Goal: Information Seeking & Learning: Learn about a topic

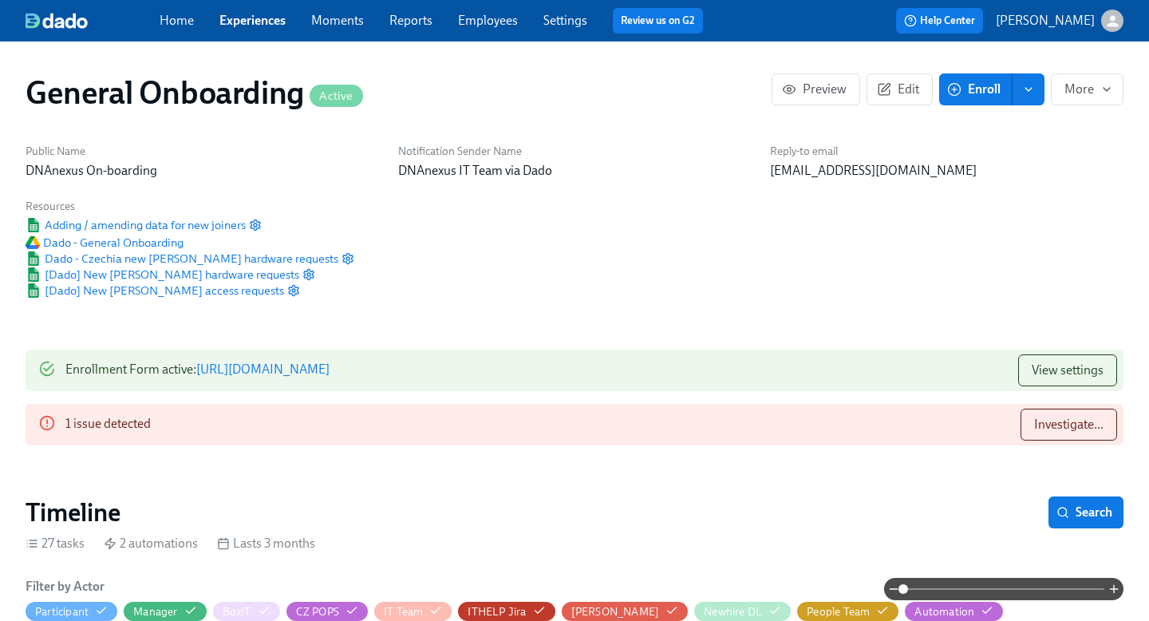
scroll to position [0, 8568]
click at [251, 26] on link "Experiences" at bounding box center [252, 20] width 66 height 15
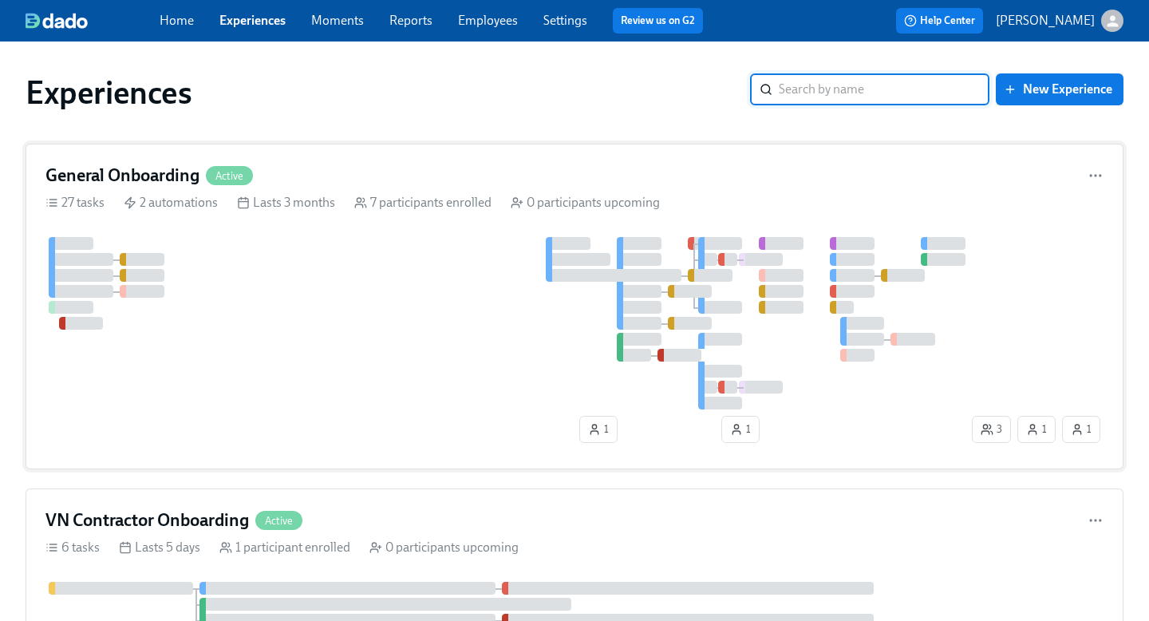
scroll to position [151, 0]
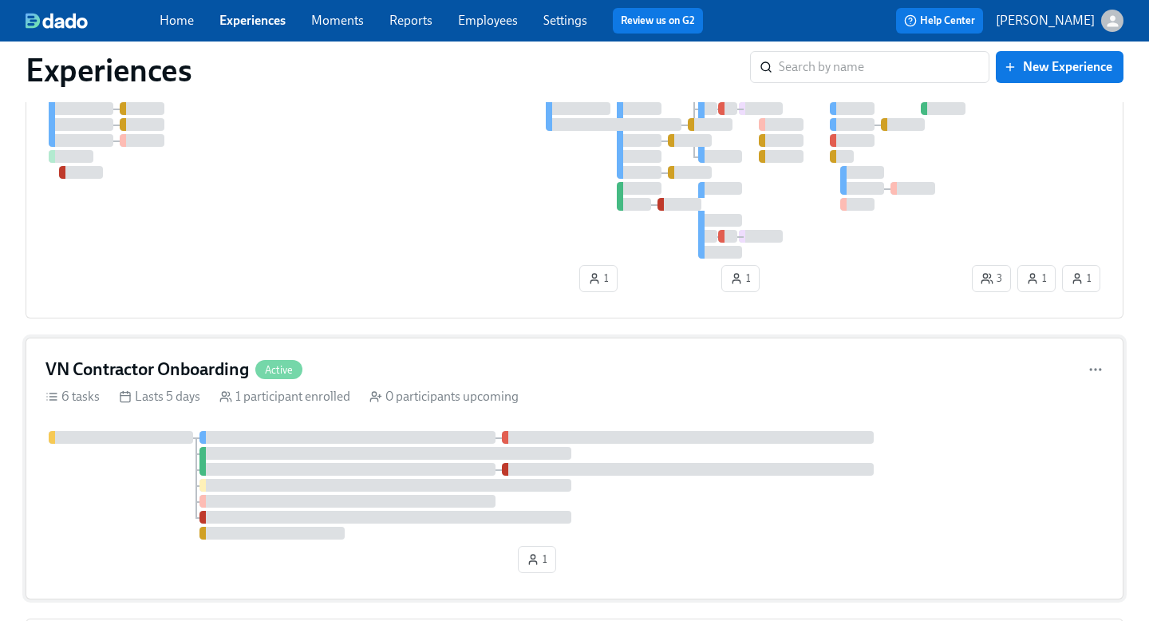
click at [212, 366] on h4 "VN Contractor Onboarding" at bounding box center [147, 370] width 204 height 24
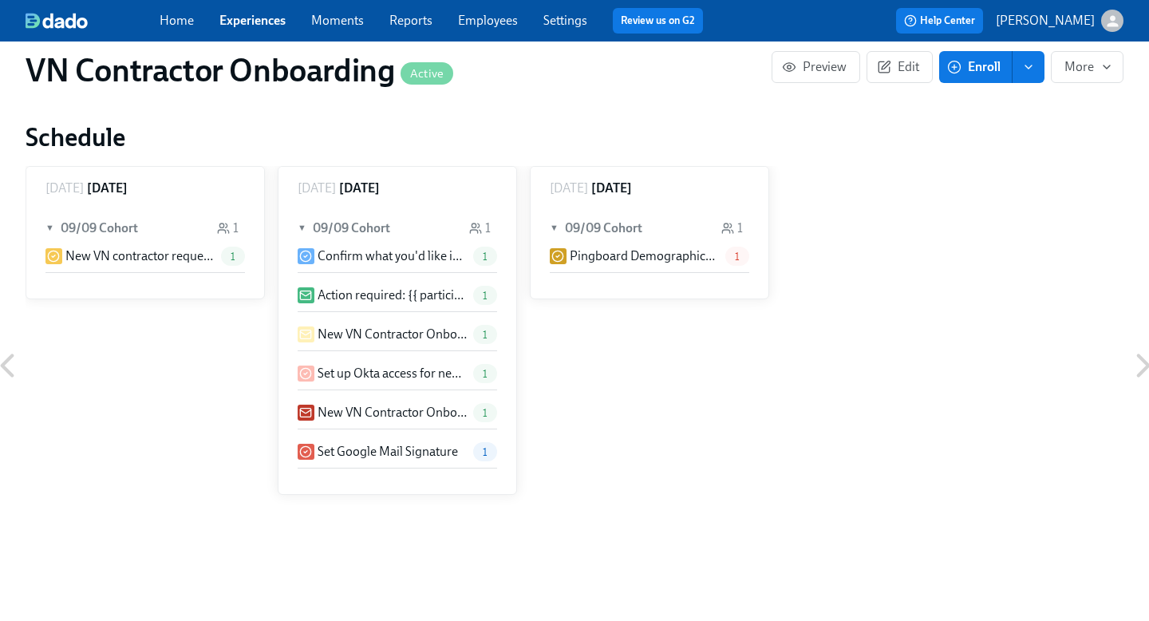
scroll to position [816, 0]
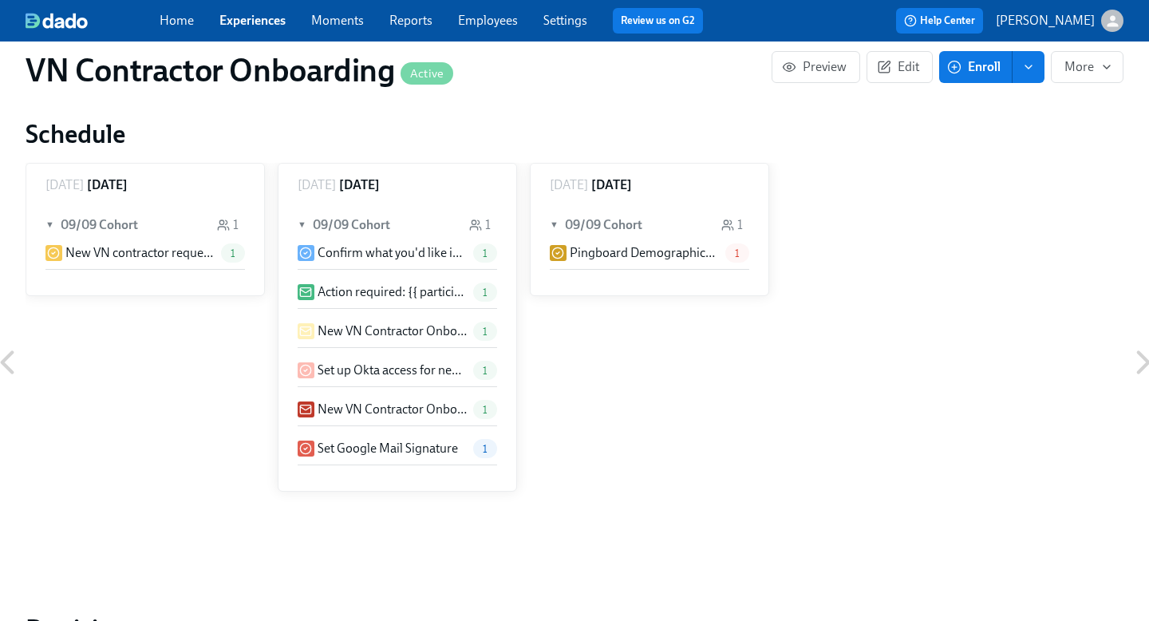
click at [161, 256] on p "New VN contractor request please approve" at bounding box center [139, 253] width 149 height 18
click at [667, 249] on p "Pingboard Demographical data" at bounding box center [644, 253] width 149 height 18
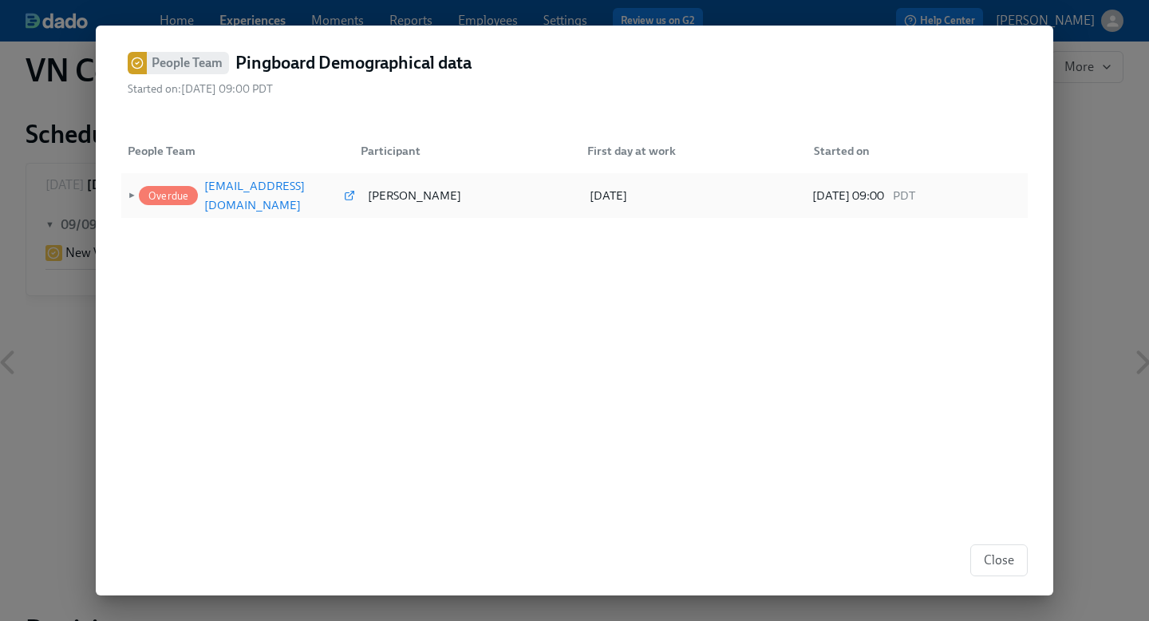
click at [248, 187] on div "people-ops-us@dnanexus.com" at bounding box center [272, 195] width 136 height 38
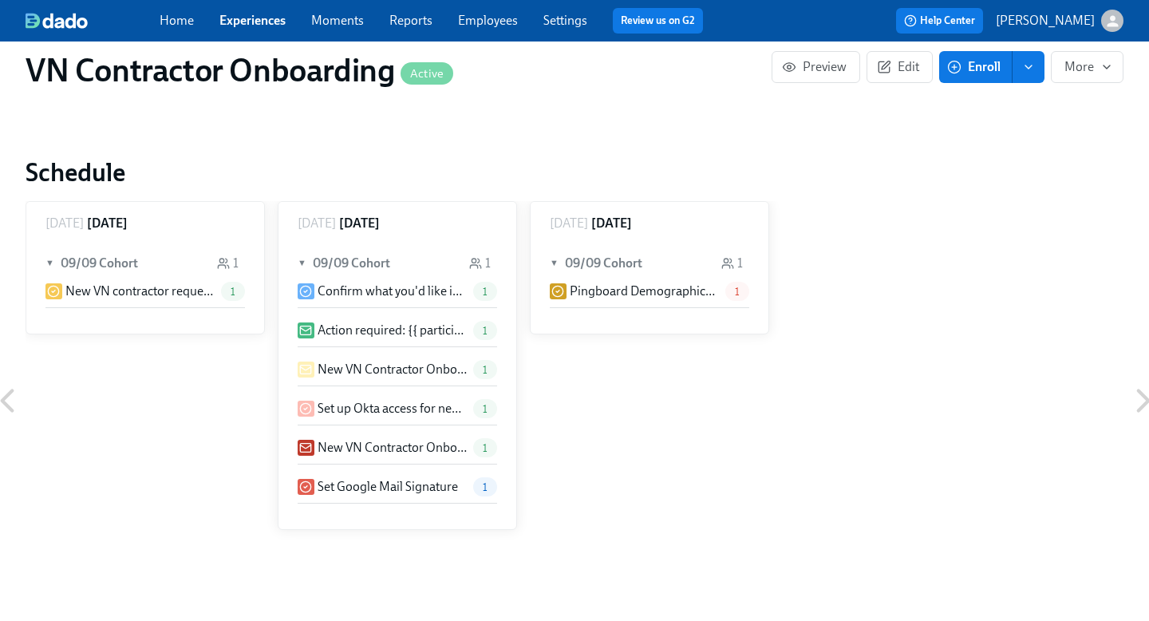
scroll to position [776, 0]
click at [810, 63] on span "Preview" at bounding box center [815, 67] width 61 height 16
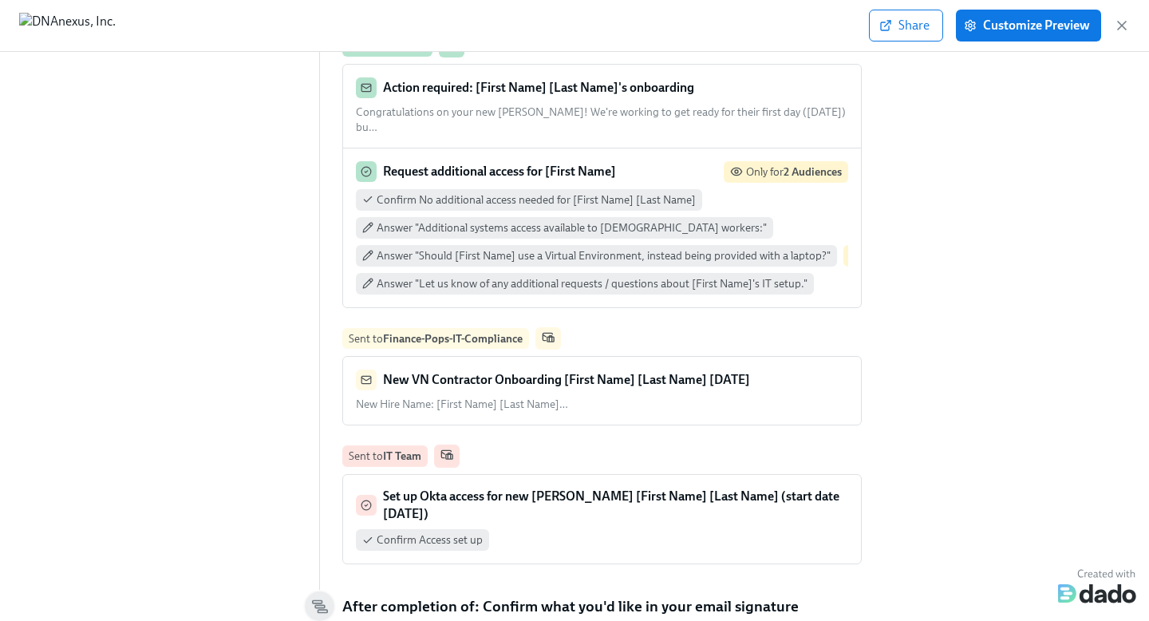
scroll to position [653, 0]
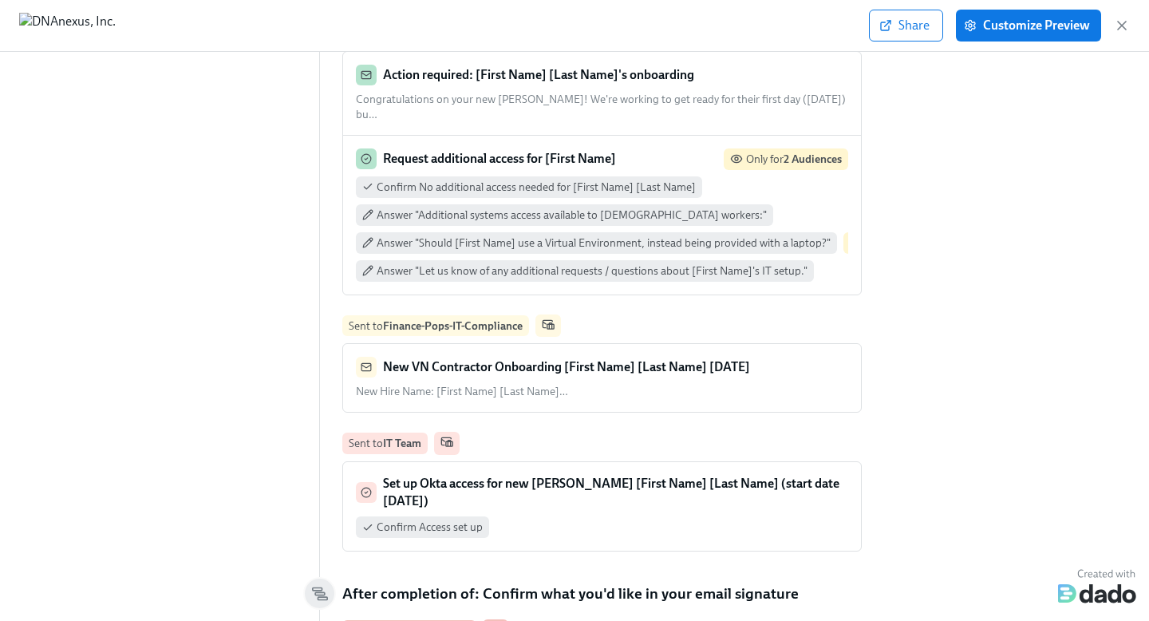
click at [534, 368] on div "New VN Contractor Onboarding [First Name] [Last Name] Sep 15 2025 New Hire Name…" at bounding box center [602, 378] width 492 height 42
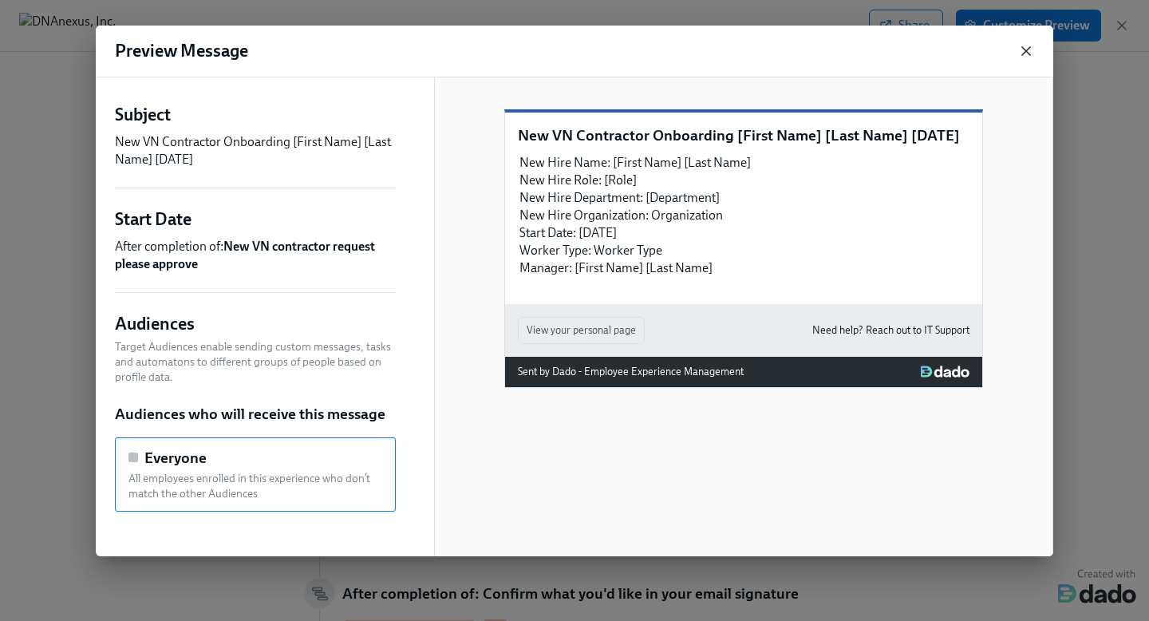
click at [1029, 50] on icon "button" at bounding box center [1026, 51] width 16 height 16
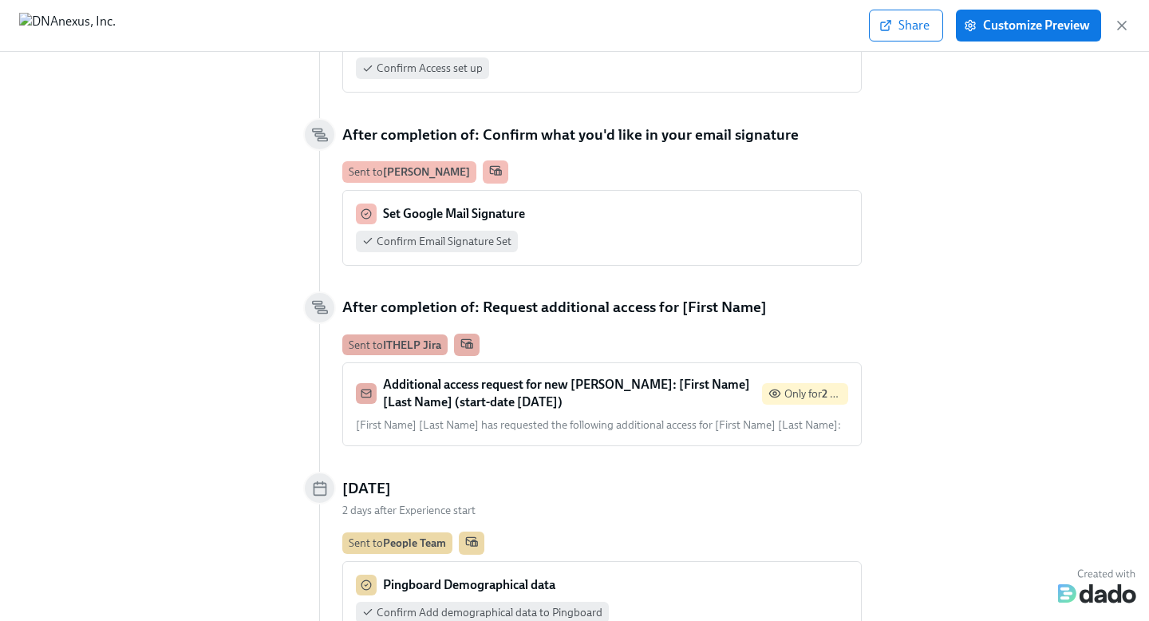
scroll to position [1231, 0]
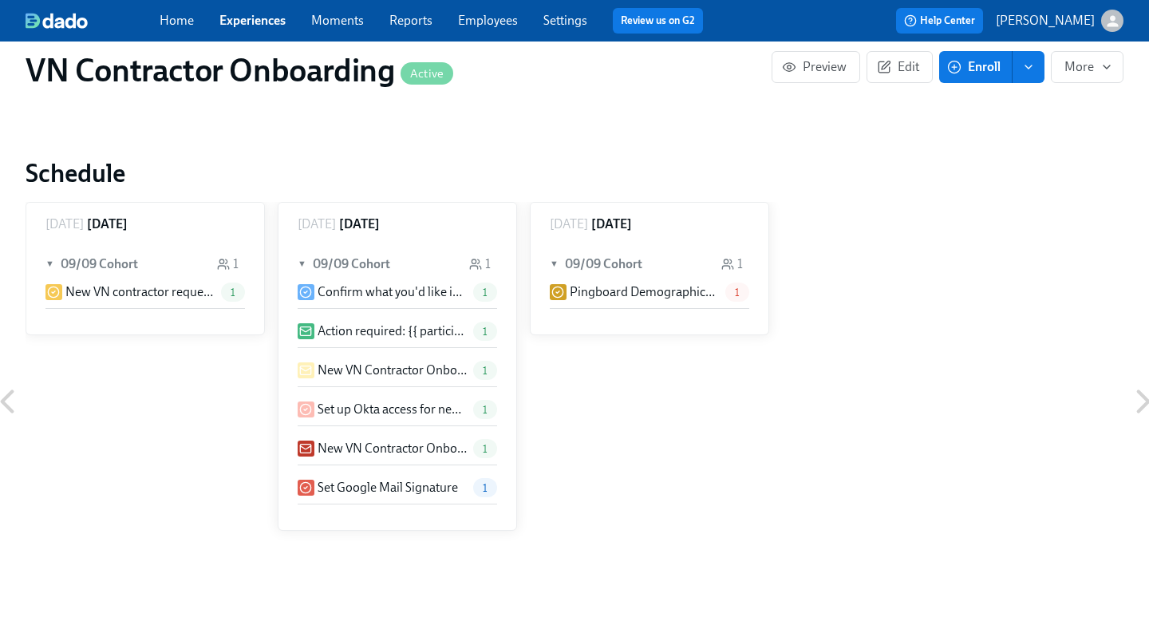
click at [338, 445] on p "New VN Contractor Onboarding {{ participant.fullName }} {{ participant.startDat…" at bounding box center [392, 449] width 149 height 18
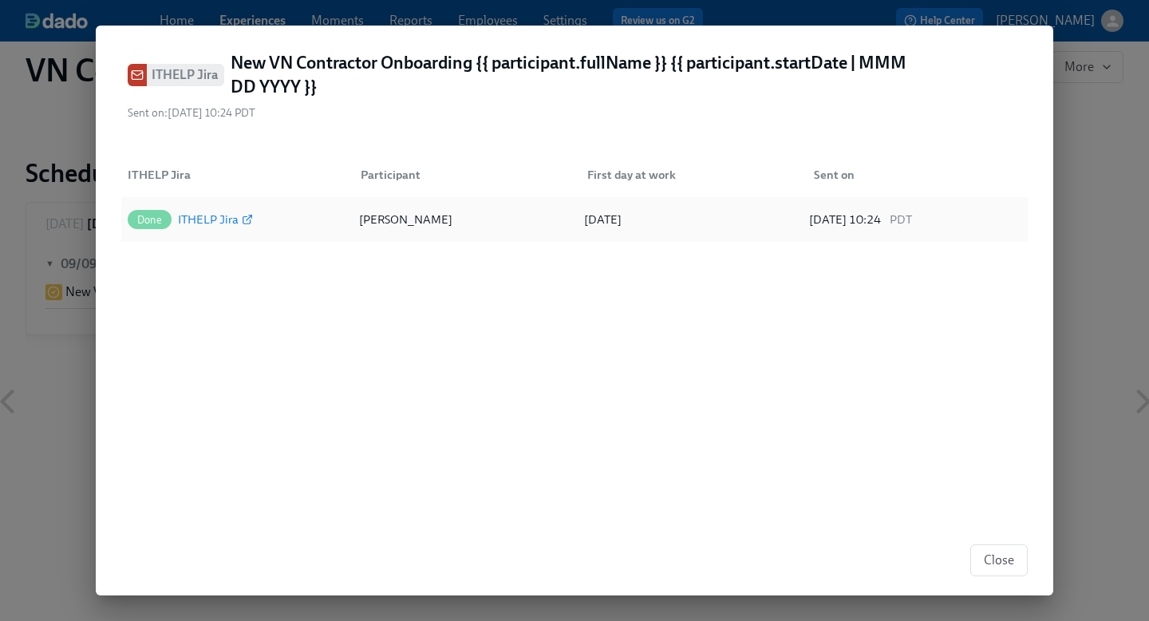
click at [207, 211] on div "ITHELP Jira" at bounding box center [208, 219] width 61 height 19
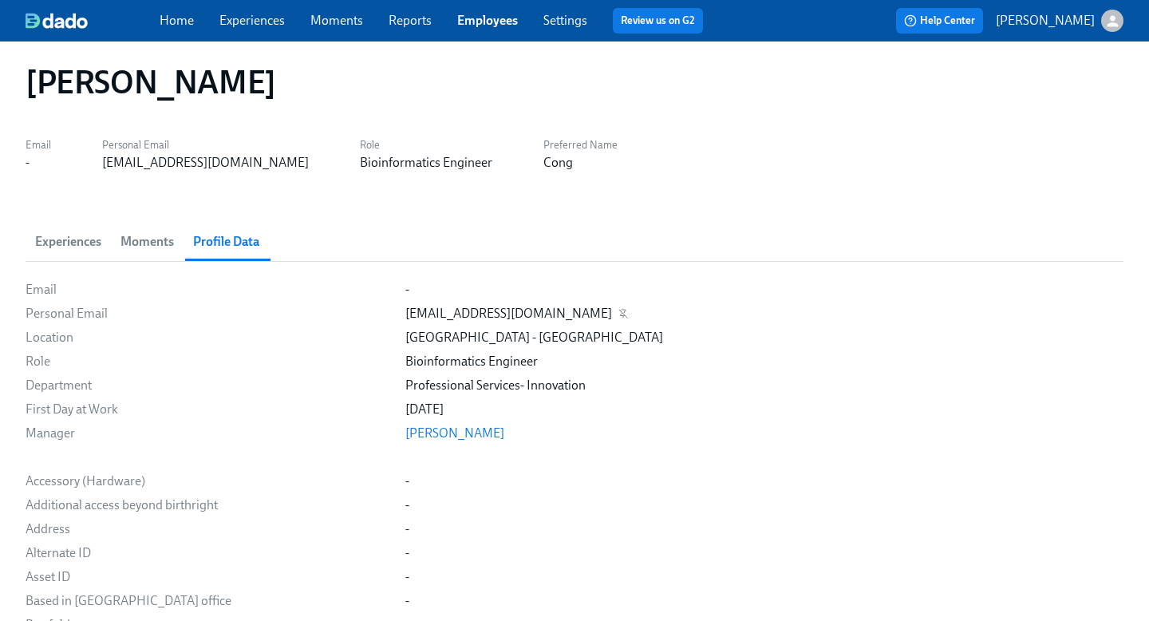
scroll to position [22, 0]
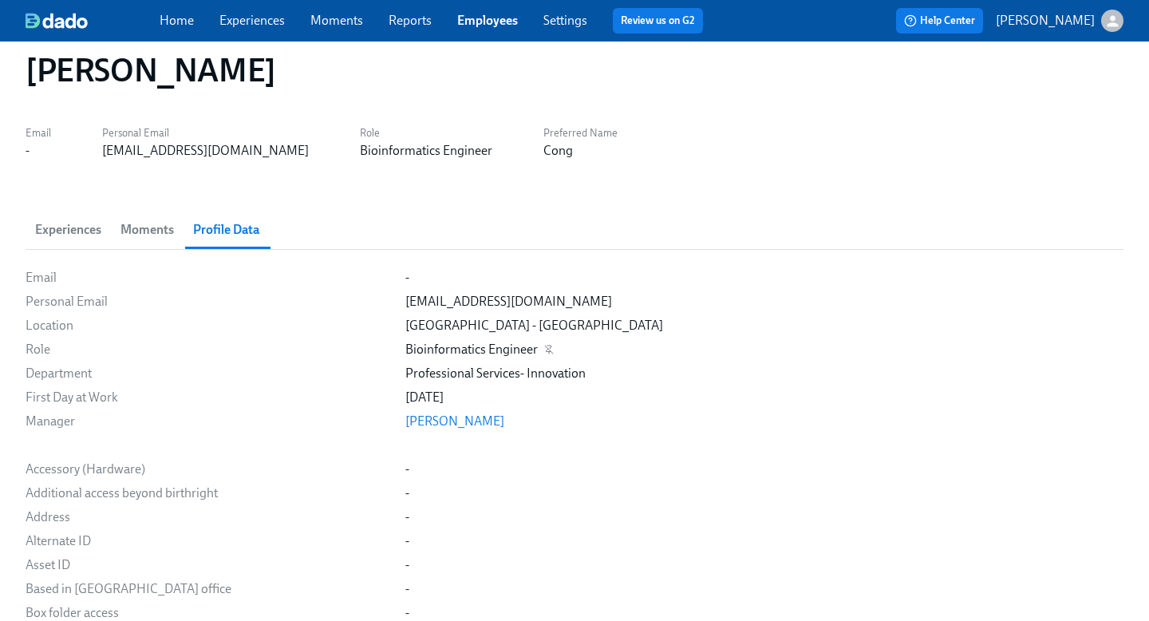
click at [501, 347] on div "Bioinformatics Engineer" at bounding box center [471, 350] width 132 height 18
copy div "Bioinformatics Engineer"
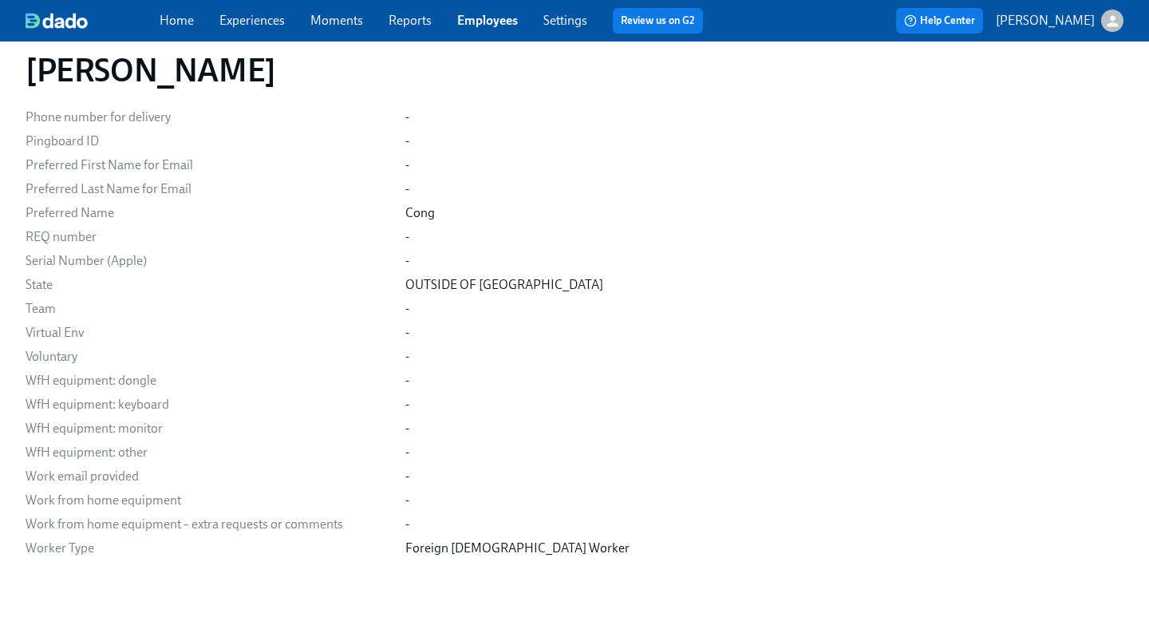
scroll to position [1621, 0]
